Goal: Register for event/course

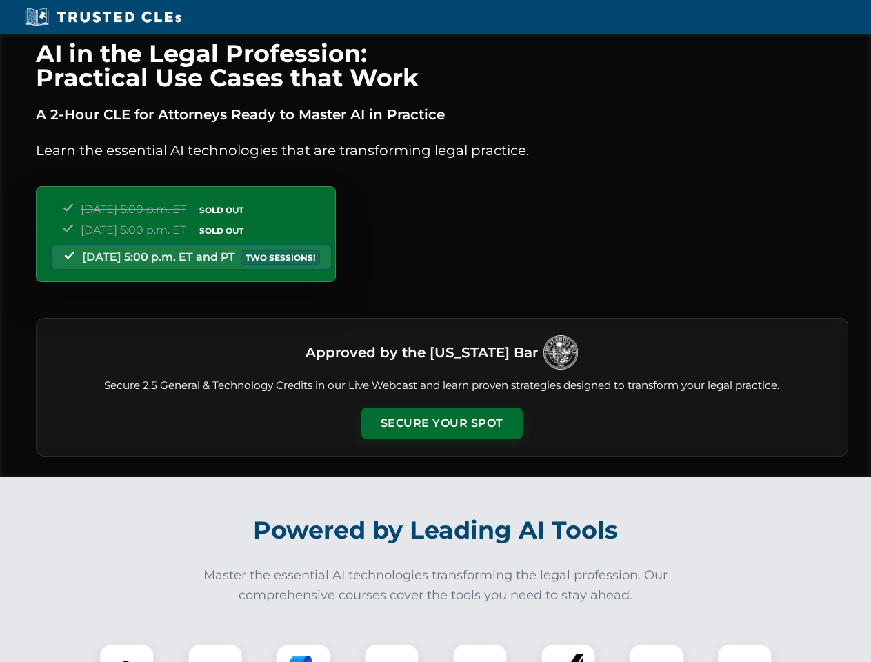
click at [441, 423] on button "Secure Your Spot" at bounding box center [441, 424] width 161 height 32
click at [127, 653] on img at bounding box center [127, 672] width 40 height 40
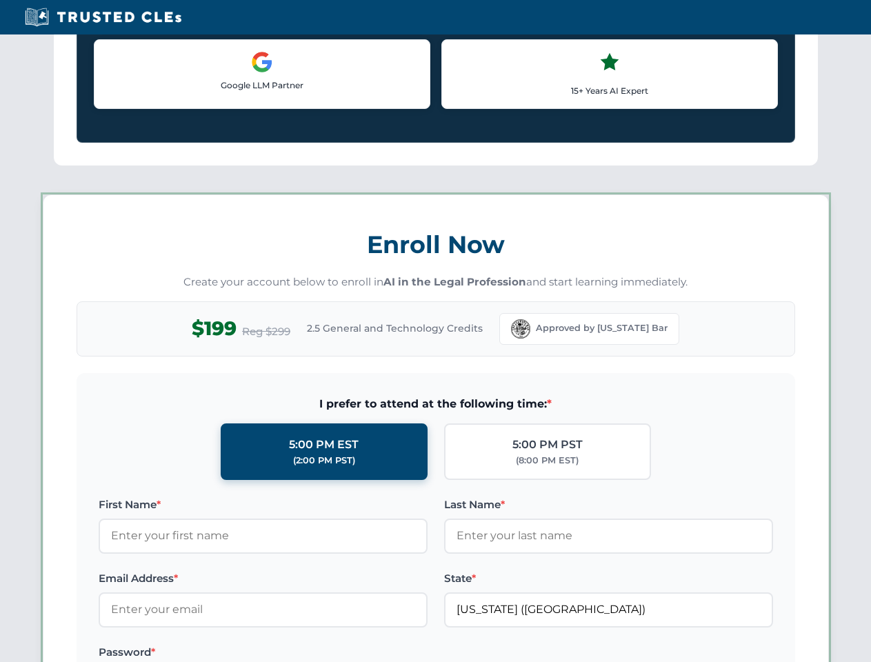
click at [303, 653] on label "Password *" at bounding box center [263, 652] width 329 height 17
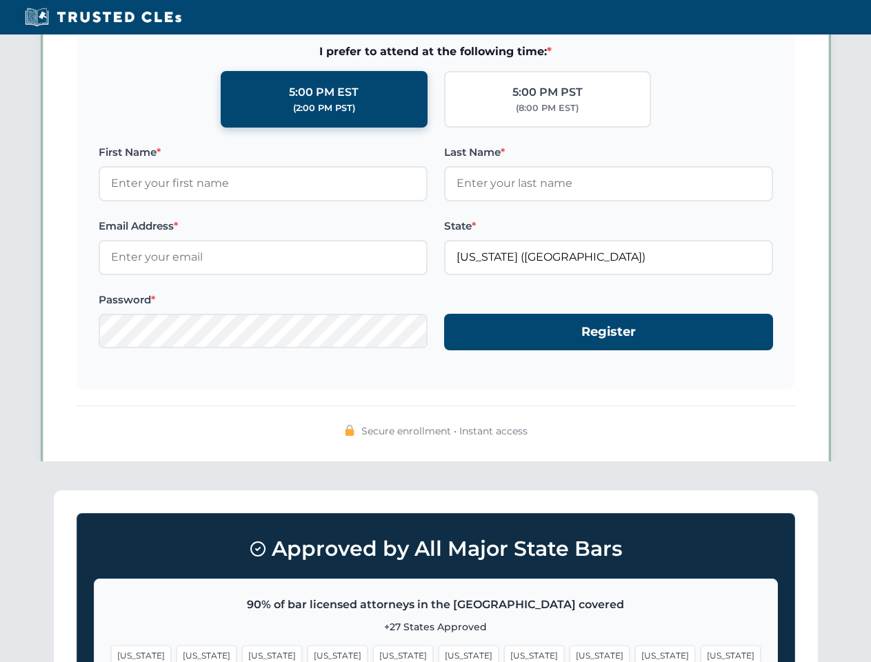
click at [635, 653] on span "[US_STATE]" at bounding box center [665, 656] width 60 height 20
